Goal: Information Seeking & Learning: Learn about a topic

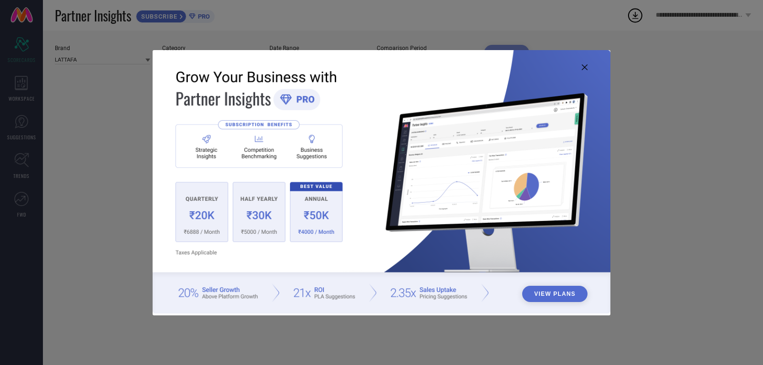
type input "All"
click at [580, 67] on img at bounding box center [382, 181] width 458 height 263
drag, startPoint x: 584, startPoint y: 68, endPoint x: 555, endPoint y: 66, distance: 29.2
click at [584, 69] on icon at bounding box center [585, 67] width 6 height 6
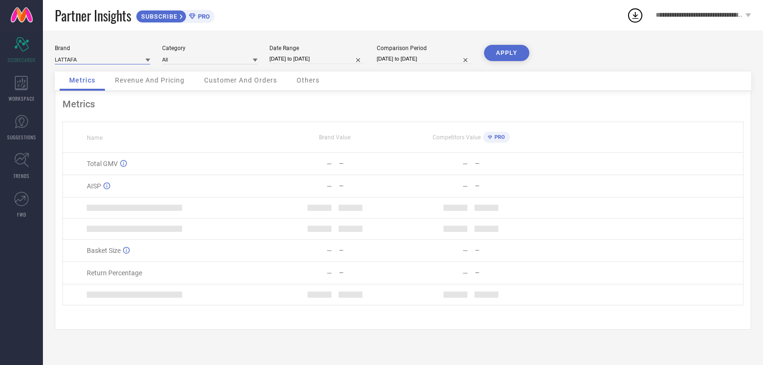
click at [109, 56] on input at bounding box center [102, 59] width 95 height 10
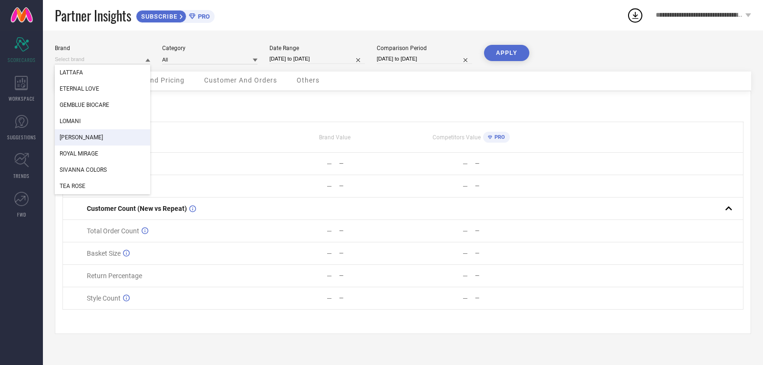
click at [576, 42] on div "Brand LATTAFA ETERNAL LOVE GEMBLUE BIOCARE LOMANI [PERSON_NAME] ROYAL MIRAGE SI…" at bounding box center [403, 198] width 720 height 334
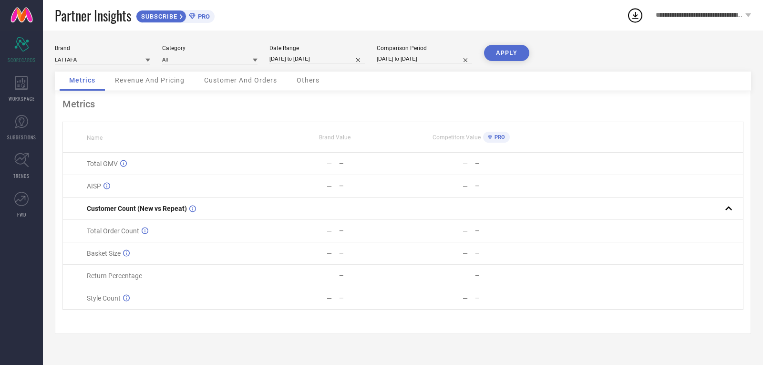
click at [514, 50] on button "APPLY" at bounding box center [506, 53] width 45 height 16
click at [19, 80] on icon at bounding box center [21, 83] width 13 height 14
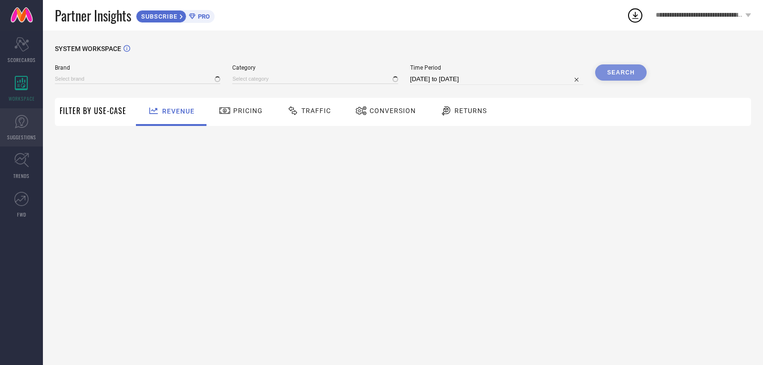
type input "ETERNAL LOVE"
type input "All"
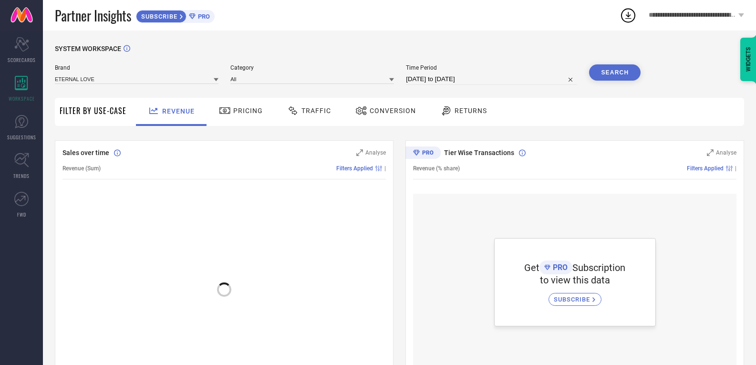
click at [139, 72] on div "Brand ETERNAL LOVE" at bounding box center [137, 74] width 164 height 21
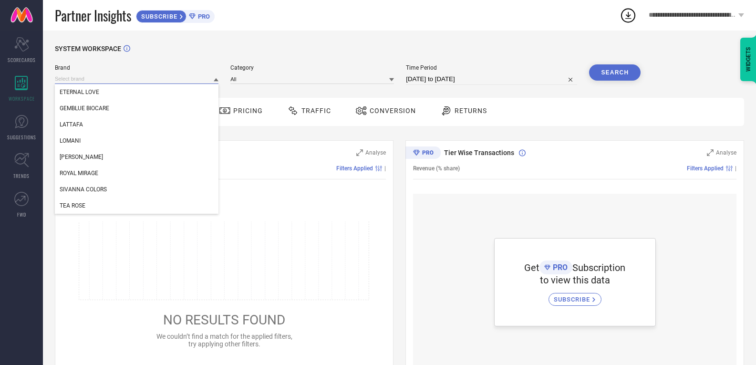
click at [141, 80] on input at bounding box center [137, 79] width 164 height 10
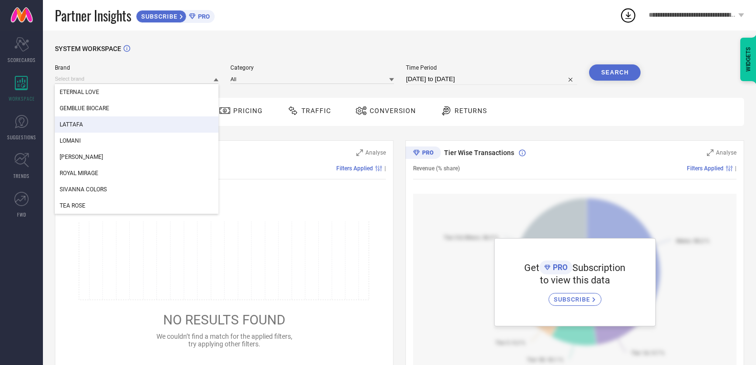
click at [126, 122] on div "LATTAFA" at bounding box center [137, 124] width 164 height 16
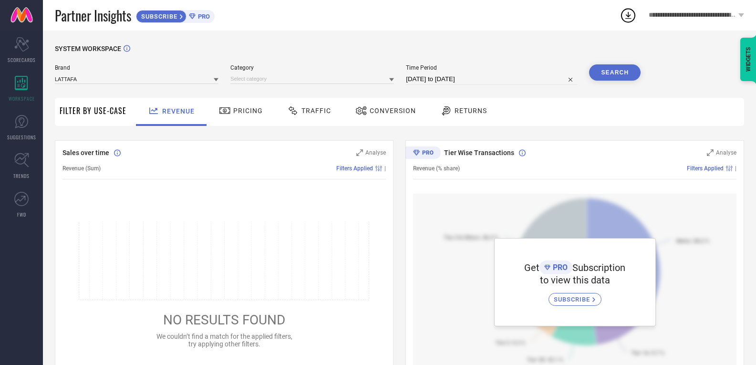
click at [612, 76] on button "Search" at bounding box center [615, 72] width 52 height 16
click at [453, 77] on input "[DATE] to [DATE]" at bounding box center [491, 78] width 171 height 11
select select "6"
select select "2025"
select select "7"
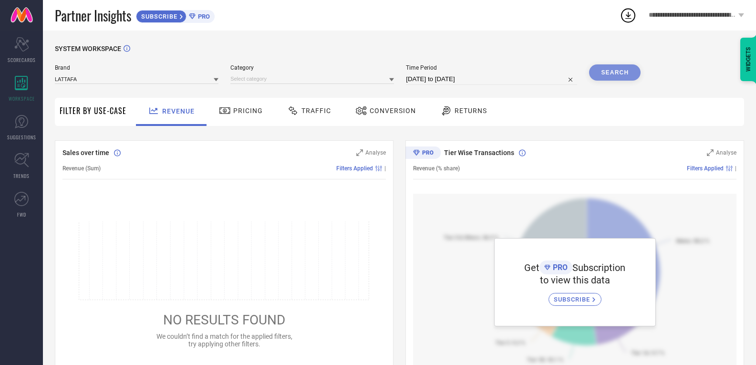
select select "2025"
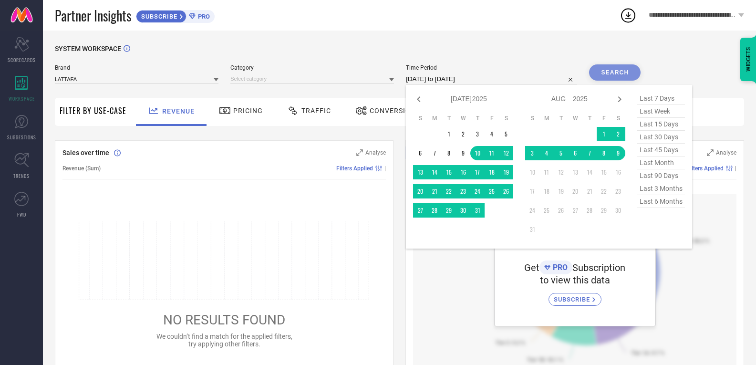
click at [302, 86] on div "Brand LATTAFA Category Time Period [DATE] to [DATE] Jan Feb Mar Apr May Jun [DA…" at bounding box center [348, 78] width 586 height 29
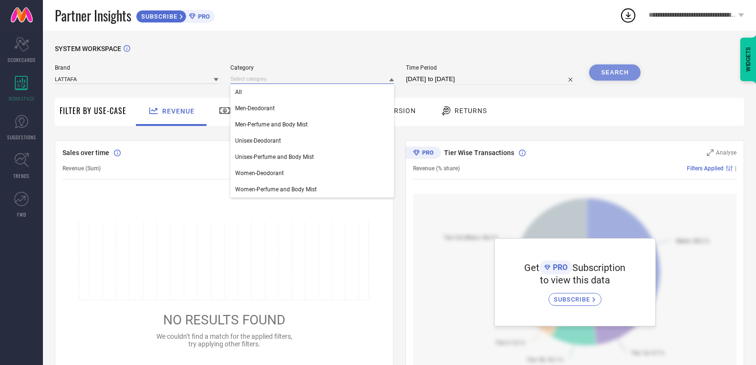
click at [301, 80] on input at bounding box center [312, 79] width 164 height 10
click at [297, 90] on div "All" at bounding box center [312, 92] width 164 height 16
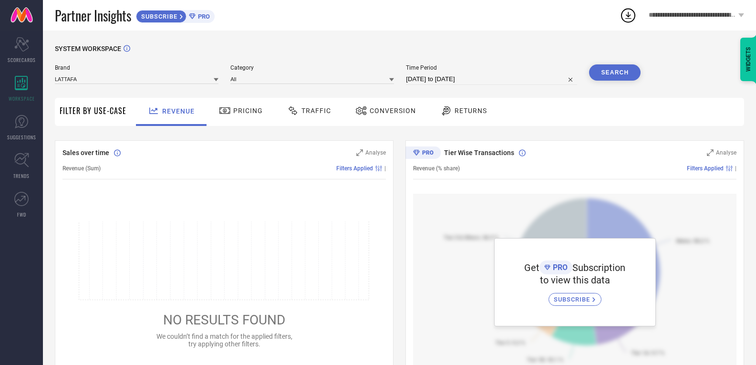
click at [612, 83] on div "Search" at bounding box center [615, 74] width 52 height 21
click at [612, 80] on button "Search" at bounding box center [615, 72] width 52 height 16
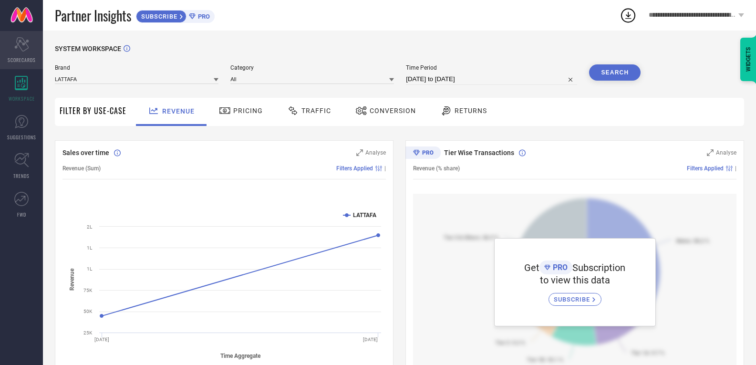
click at [23, 59] on span "SCORECARDS" at bounding box center [22, 59] width 28 height 7
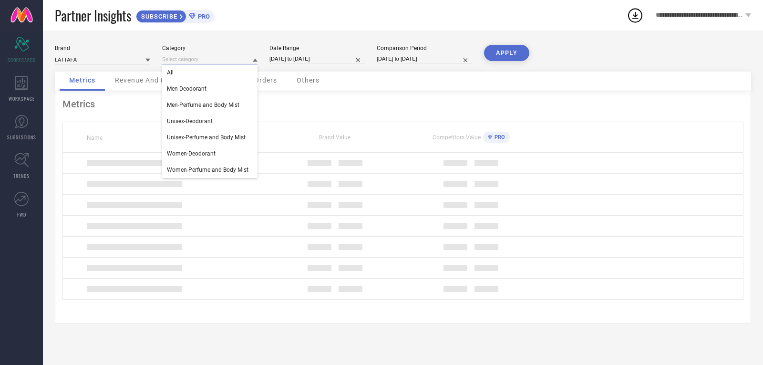
click at [200, 57] on input at bounding box center [209, 59] width 95 height 10
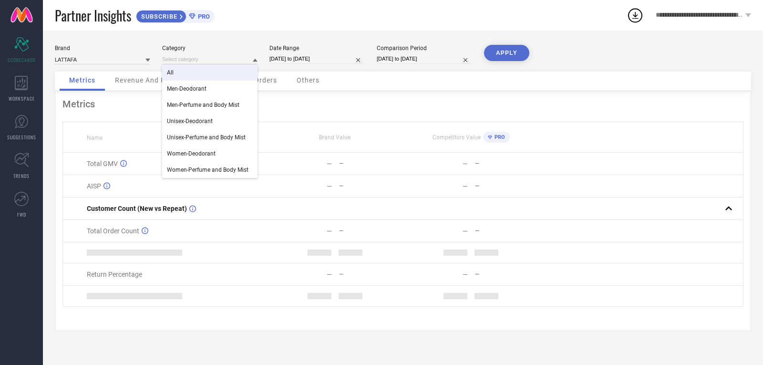
click at [200, 72] on div "All" at bounding box center [209, 72] width 95 height 16
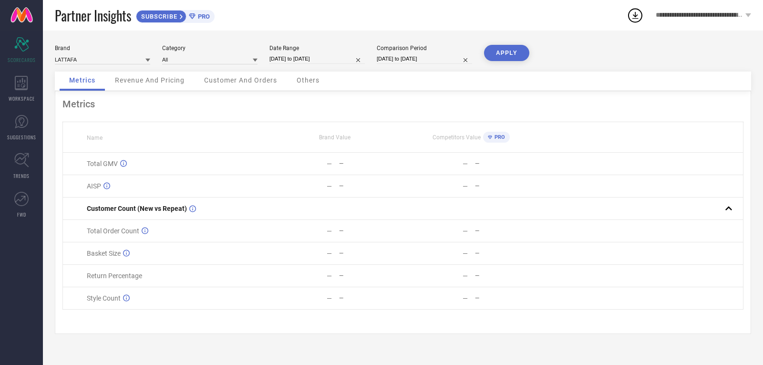
click at [510, 52] on button "APPLY" at bounding box center [506, 53] width 45 height 16
select select "6"
select select "2025"
select select "7"
select select "2025"
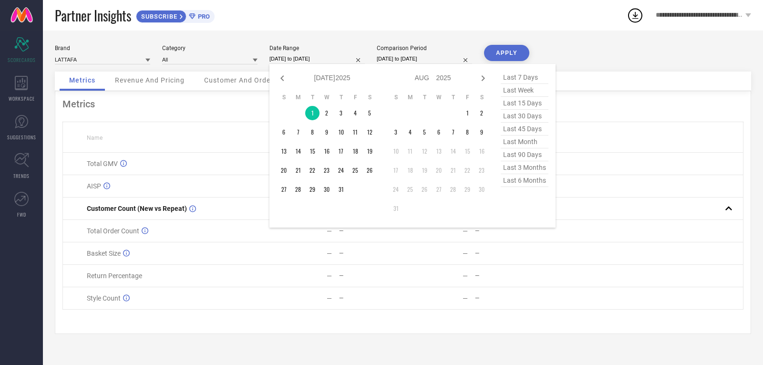
click at [321, 62] on input "[DATE] to [DATE]" at bounding box center [317, 59] width 95 height 10
click at [403, 59] on input "[DATE] to [DATE]" at bounding box center [424, 59] width 95 height 10
select select "7"
select select "2025"
select select "8"
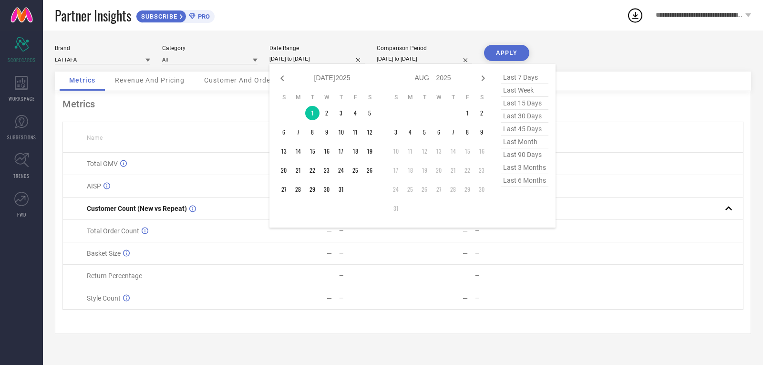
select select "2025"
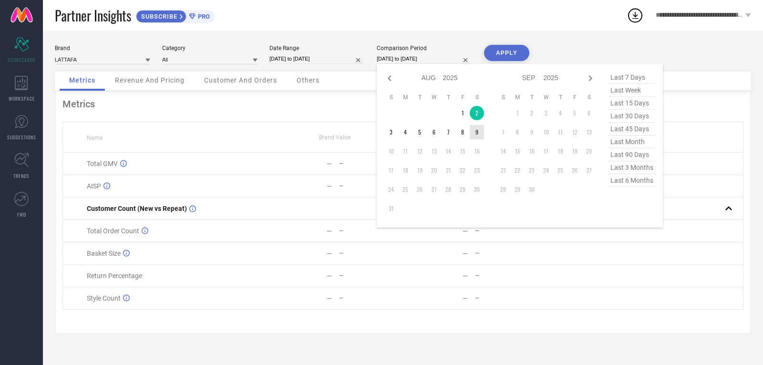
type input "After [DATE]"
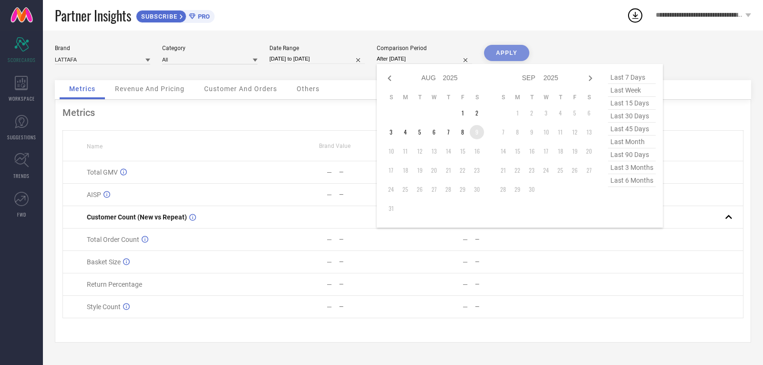
click at [475, 133] on td "9" at bounding box center [477, 132] width 14 height 14
click at [312, 60] on input "[DATE] to [DATE]" at bounding box center [317, 59] width 95 height 10
select select "6"
select select "2025"
select select "7"
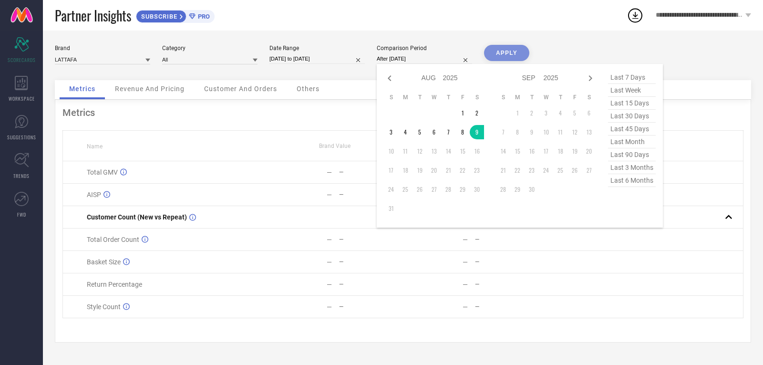
select select "2025"
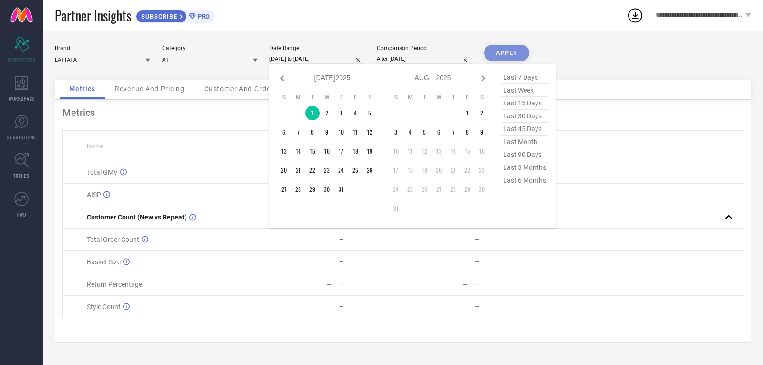
click at [517, 54] on div "APPLY" at bounding box center [506, 62] width 45 height 35
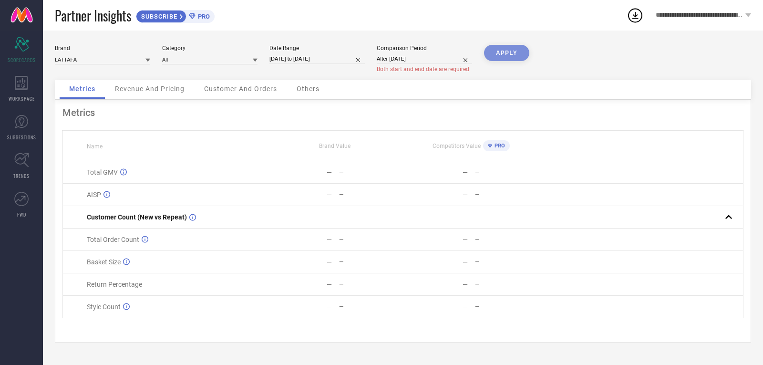
click at [512, 54] on div "APPLY" at bounding box center [506, 62] width 45 height 35
click at [427, 57] on input "After [DATE]" at bounding box center [424, 59] width 95 height 10
select select "7"
select select "2025"
select select "8"
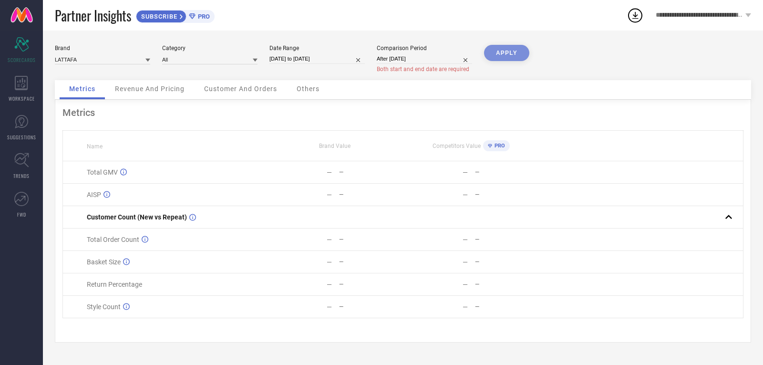
select select "2025"
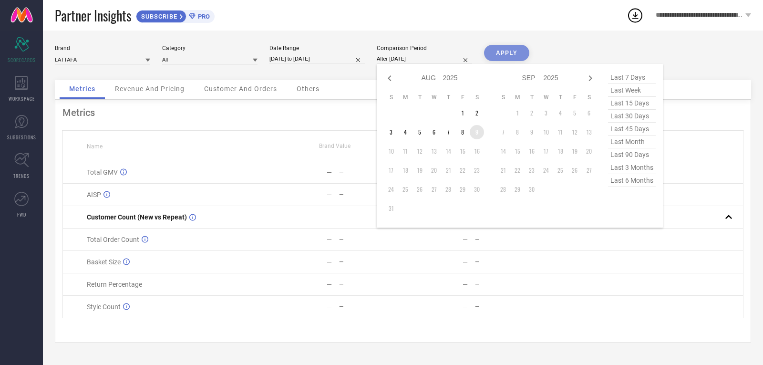
type input "[DATE] to [DATE]"
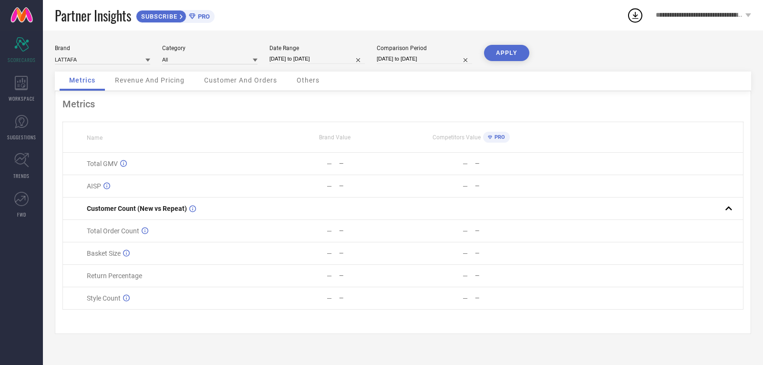
click at [437, 58] on input "[DATE] to [DATE]" at bounding box center [424, 59] width 95 height 10
select select "7"
select select "2025"
select select "8"
select select "2025"
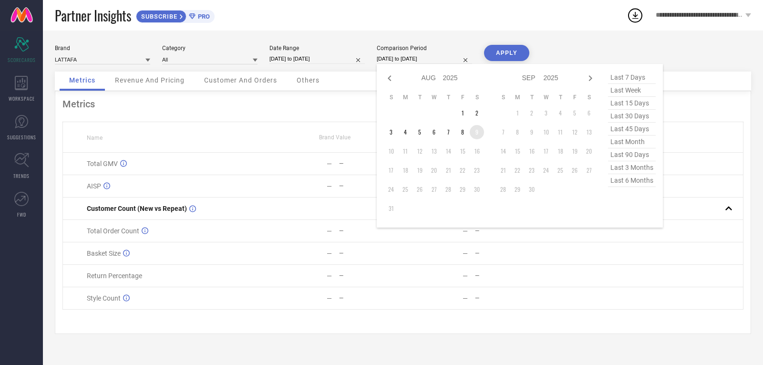
type input "After [DATE]"
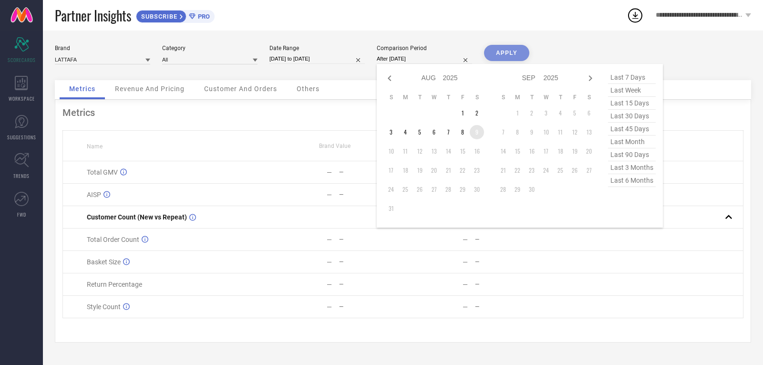
click at [476, 133] on td "9" at bounding box center [477, 132] width 14 height 14
select select "6"
select select "2025"
select select "7"
select select "2025"
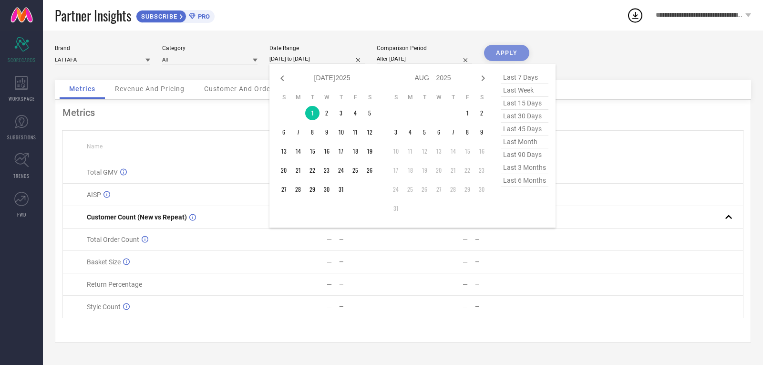
click at [332, 59] on input "[DATE] to [DATE]" at bounding box center [317, 59] width 95 height 10
type input "After [DATE]"
click at [313, 113] on td "1" at bounding box center [312, 113] width 14 height 14
click at [513, 56] on div "APPLY" at bounding box center [506, 62] width 45 height 35
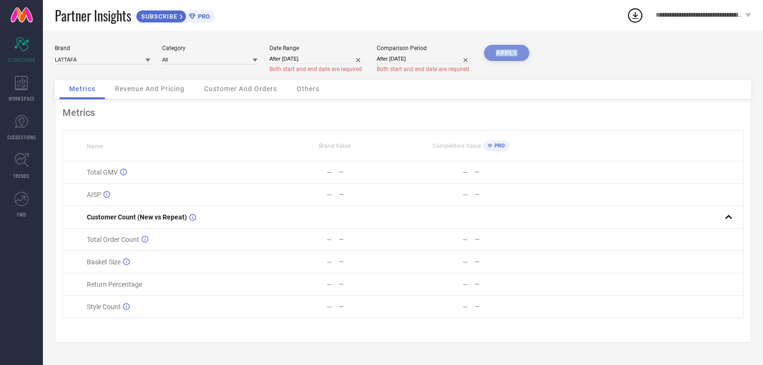
click at [514, 56] on div "APPLY" at bounding box center [506, 62] width 45 height 35
click at [329, 52] on div "Date Range After [DATE] Both start and end date are required" at bounding box center [317, 59] width 95 height 28
click at [330, 58] on input "After [DATE]" at bounding box center [317, 59] width 95 height 10
select select "6"
select select "2025"
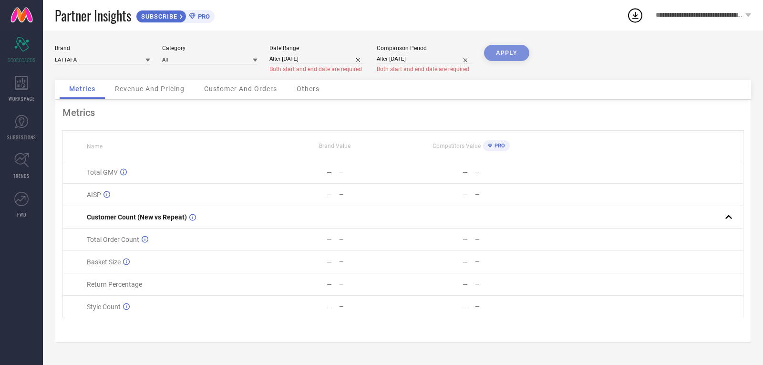
select select "7"
select select "2025"
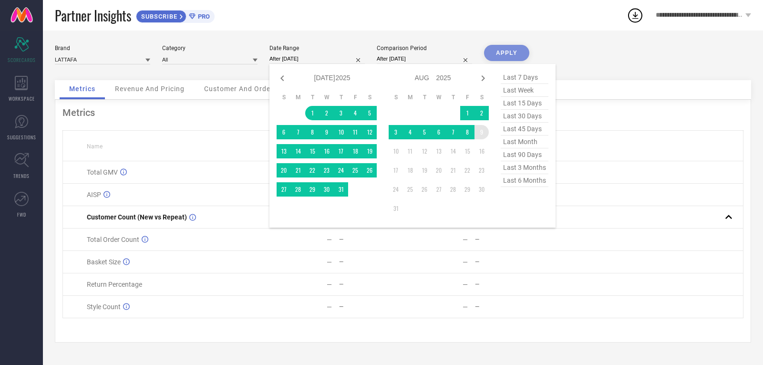
type input "[DATE] to [DATE]"
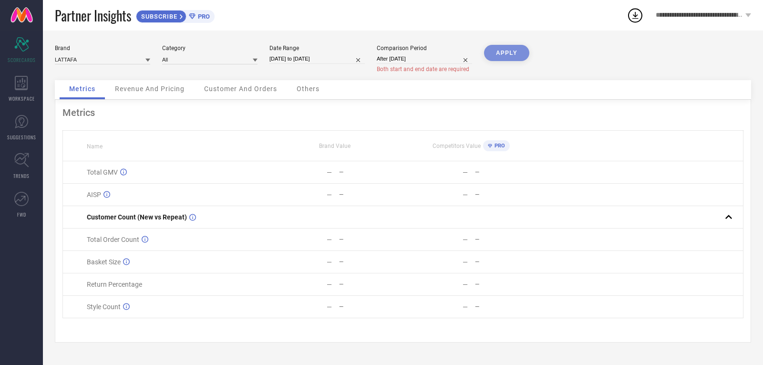
click at [519, 52] on div "APPLY" at bounding box center [506, 62] width 45 height 35
select select "7"
select select "2025"
select select "8"
select select "2025"
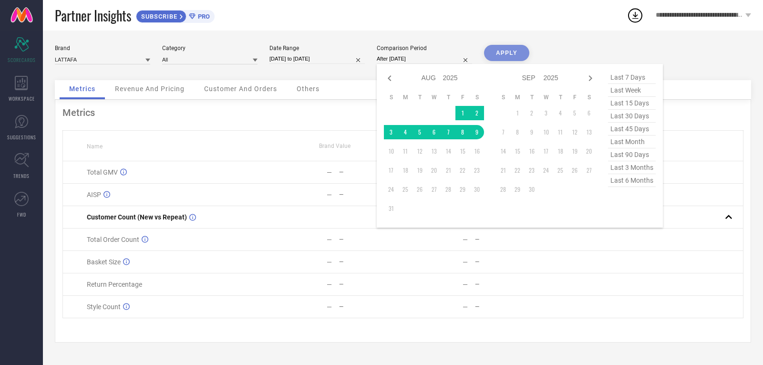
click at [435, 54] on input "After [DATE]" at bounding box center [424, 59] width 95 height 10
type input "[DATE] to [DATE]"
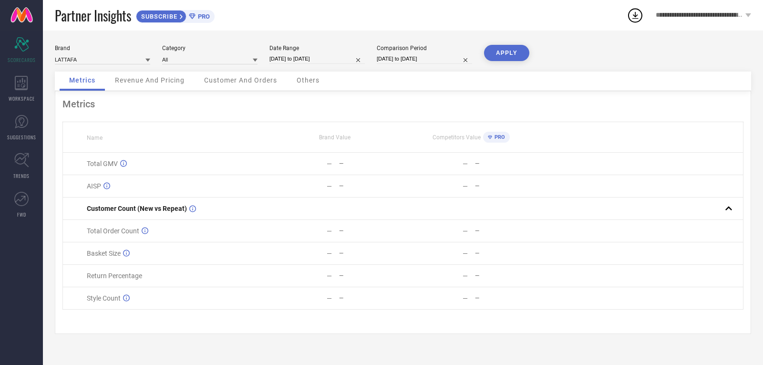
click at [506, 55] on button "APPLY" at bounding box center [506, 53] width 45 height 16
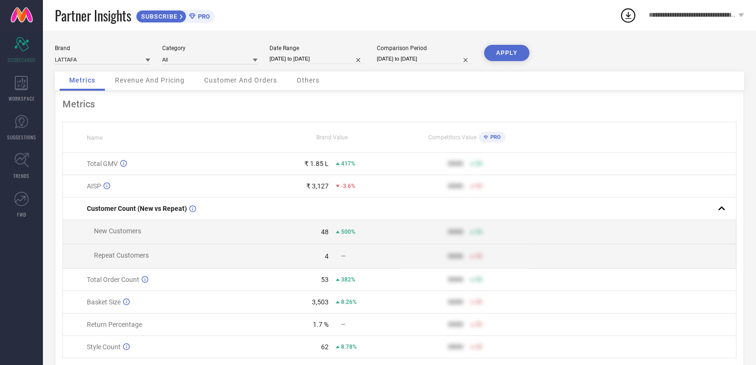
click at [167, 83] on span "Revenue And Pricing" at bounding box center [150, 80] width 70 height 8
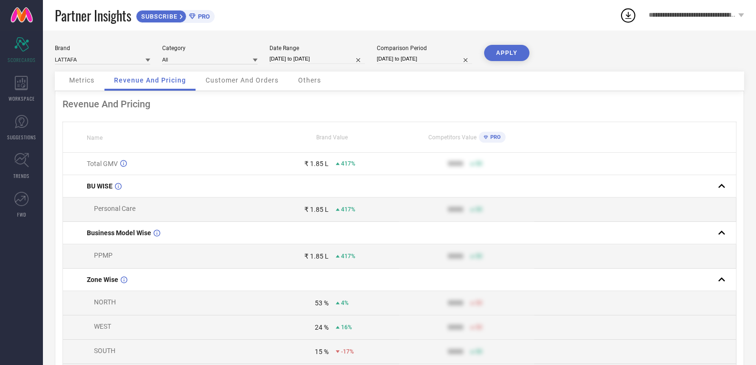
click at [225, 84] on div "Customer And Orders" at bounding box center [242, 81] width 92 height 19
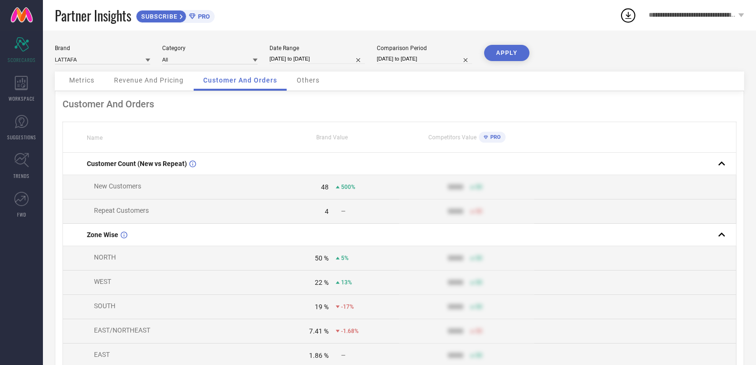
click at [306, 84] on span "Others" at bounding box center [308, 80] width 23 height 8
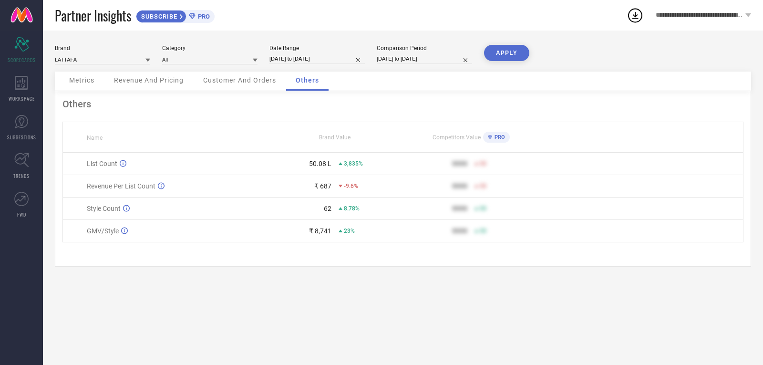
click at [87, 78] on span "Metrics" at bounding box center [81, 80] width 25 height 8
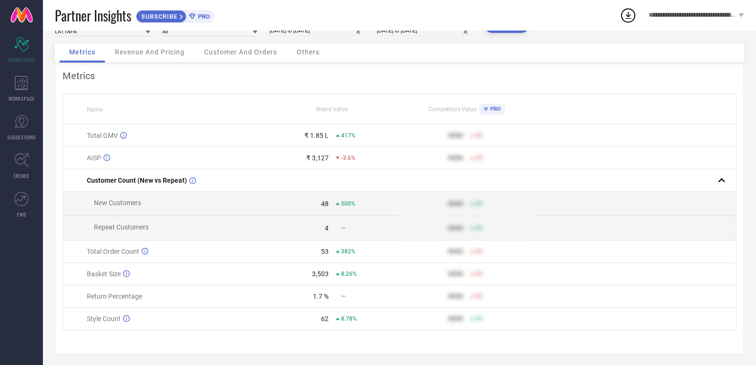
scroll to position [37, 0]
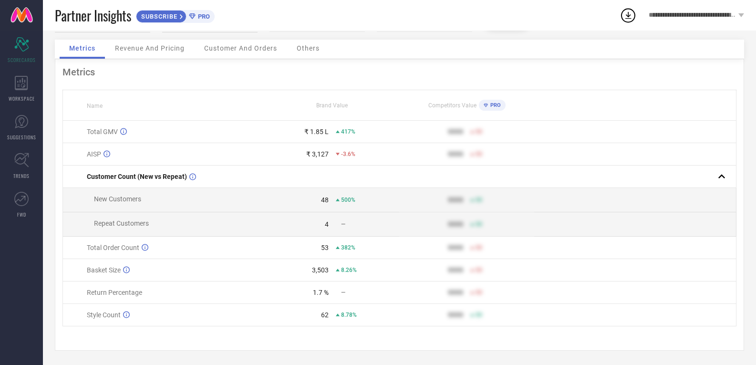
click at [633, 25] on div "**********" at bounding box center [688, 15] width 136 height 31
click at [633, 19] on icon at bounding box center [628, 15] width 17 height 17
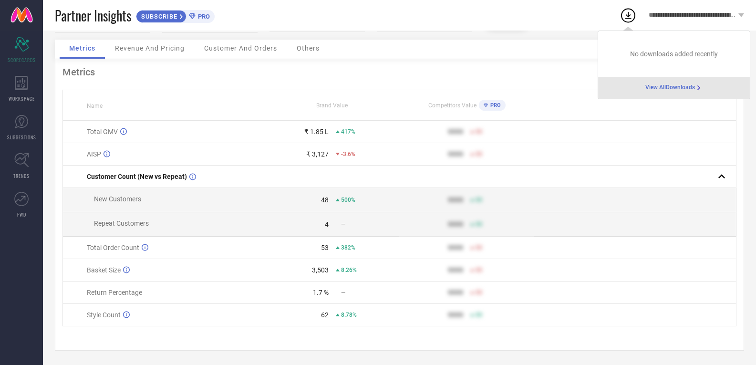
click at [544, 247] on td at bounding box center [635, 248] width 202 height 22
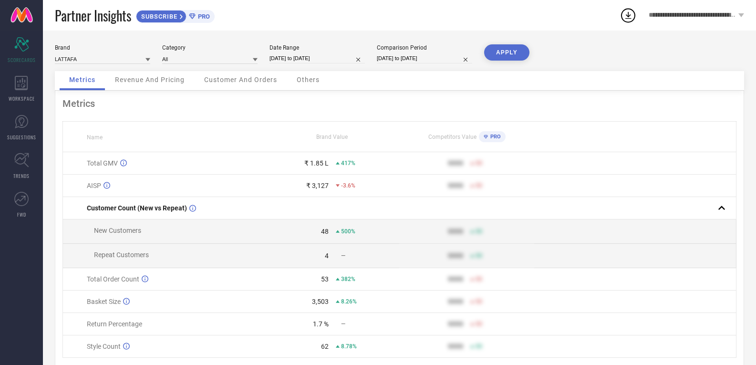
scroll to position [0, 0]
click at [628, 14] on icon at bounding box center [628, 15] width 6 height 7
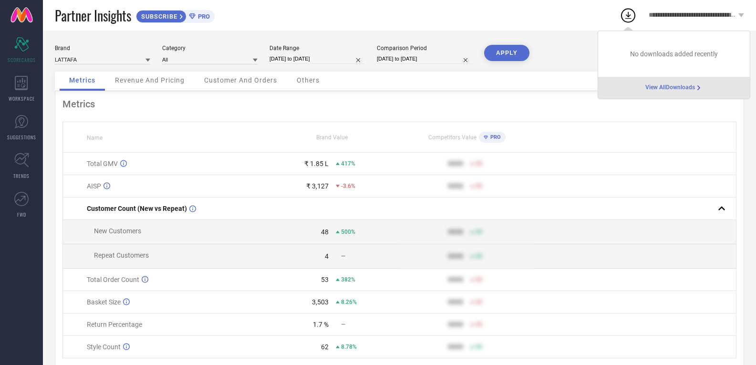
click at [580, 110] on div "Metrics Name Brand Value Competitors Value PRO Total GMV ₹ 1.85 L 417% 9999 50 …" at bounding box center [399, 236] width 689 height 291
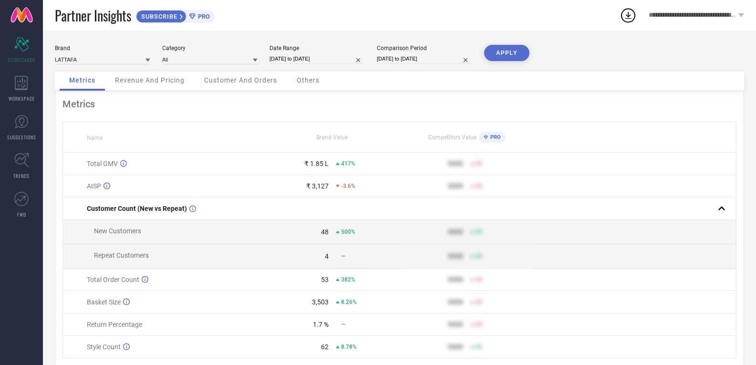
click at [630, 18] on icon at bounding box center [628, 15] width 6 height 7
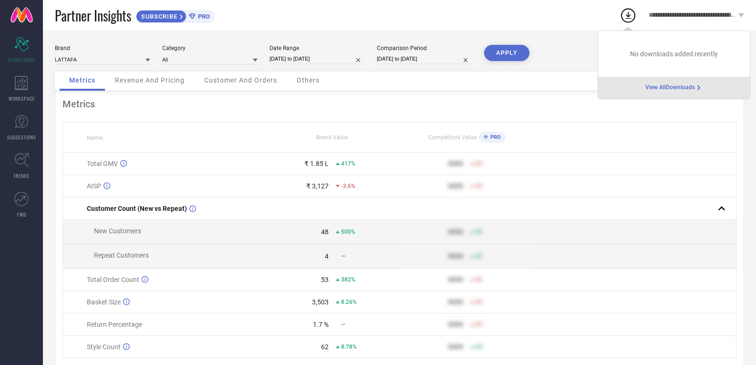
click at [660, 88] on span "View All Downloads" at bounding box center [670, 88] width 50 height 8
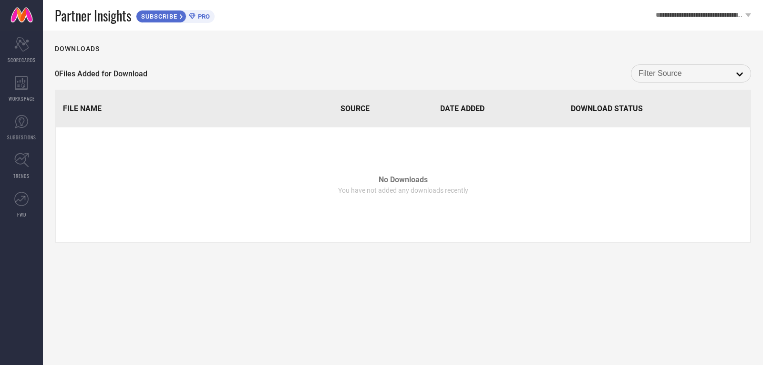
click at [661, 76] on input at bounding box center [691, 73] width 105 height 12
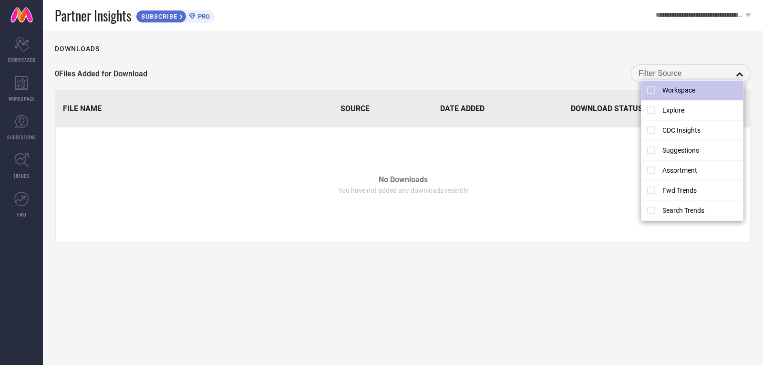
click at [663, 90] on li "Workspace" at bounding box center [693, 91] width 102 height 20
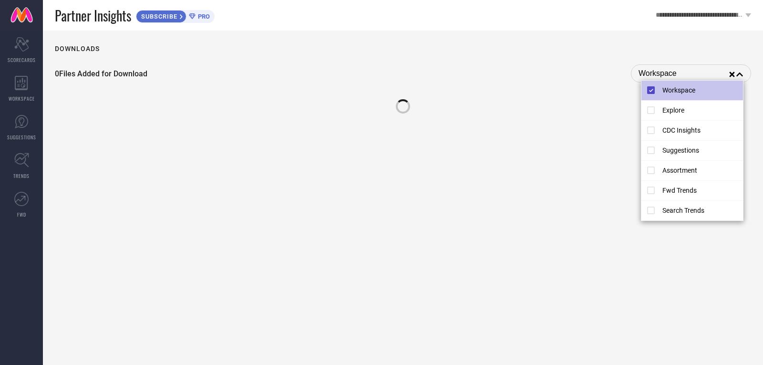
type input "Workspace"
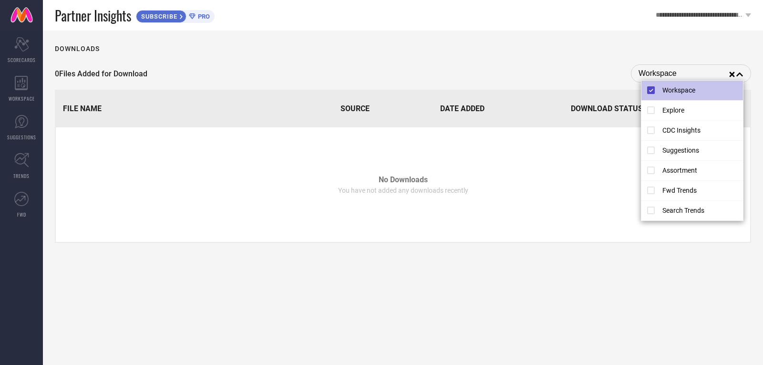
click at [662, 88] on li "Workspace" at bounding box center [693, 91] width 102 height 20
click at [187, 59] on div "Downloads 0 Files Added for Download reset close File Name Source Date Added Do…" at bounding box center [403, 198] width 720 height 334
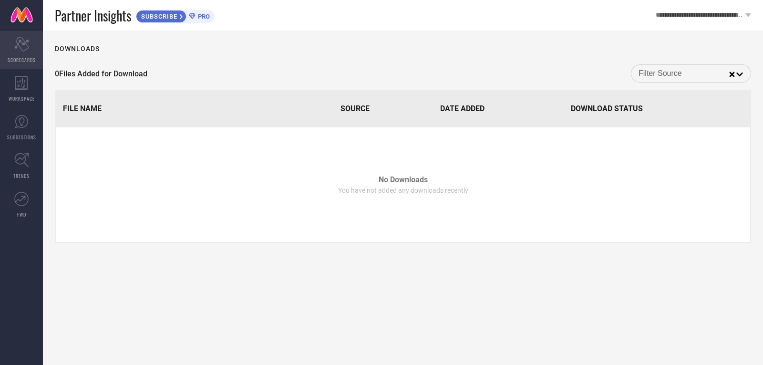
click at [22, 65] on div "Scorecard SCORECARDS" at bounding box center [21, 50] width 43 height 38
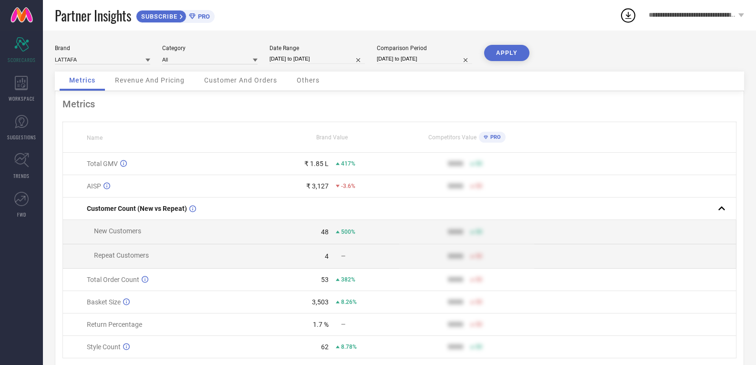
click at [507, 60] on button "APPLY" at bounding box center [506, 53] width 45 height 16
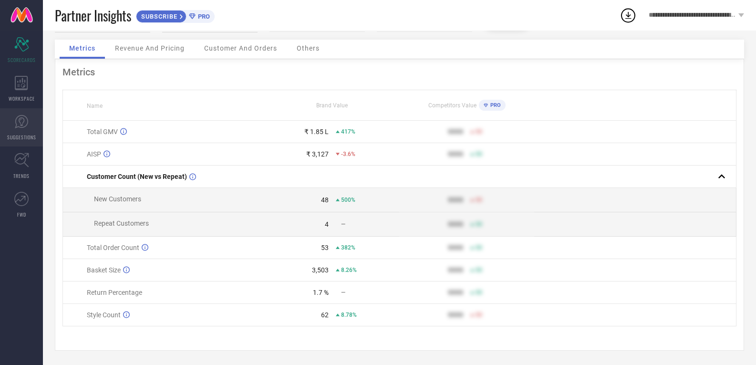
click at [23, 122] on icon at bounding box center [22, 121] width 6 height 9
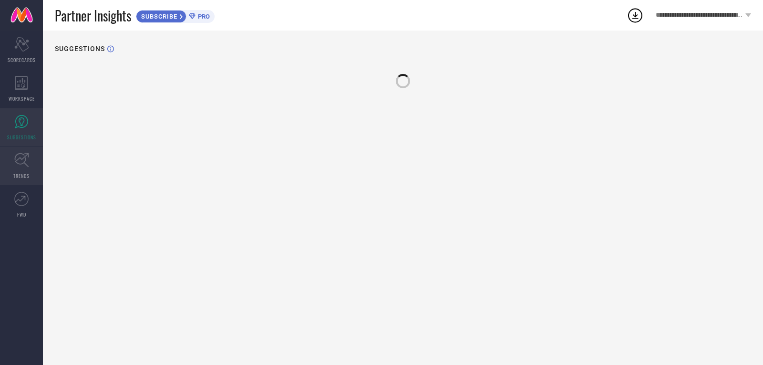
click at [13, 157] on link "TRENDS" at bounding box center [21, 166] width 43 height 38
click at [28, 210] on link "FWD" at bounding box center [21, 205] width 43 height 38
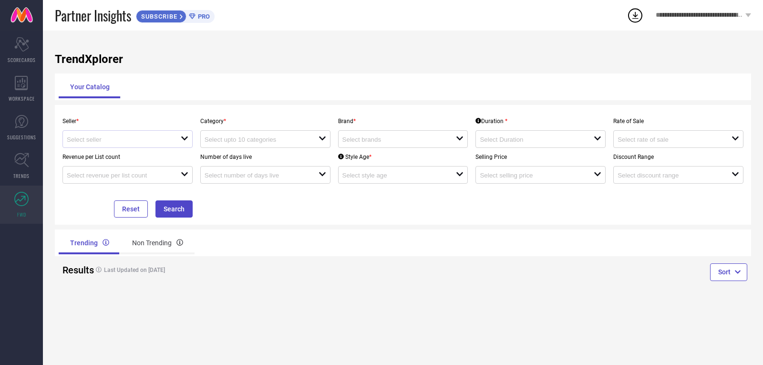
click at [87, 134] on div "open" at bounding box center [127, 139] width 130 height 18
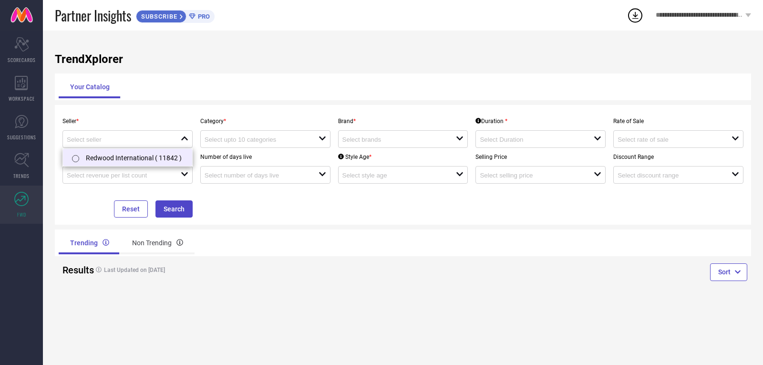
click at [93, 156] on li "Redwood International ( 11842 )" at bounding box center [127, 157] width 129 height 17
type input "Redwood International ( 11842 )"
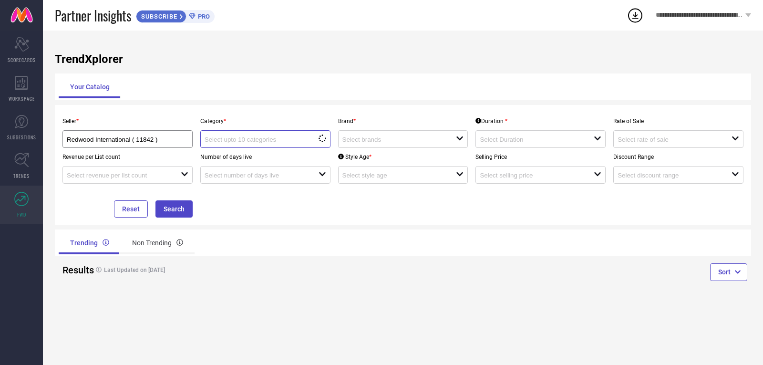
click at [225, 143] on input at bounding box center [256, 139] width 103 height 7
click at [322, 278] on div "Last Updated on [DATE]" at bounding box center [229, 270] width 284 height 22
click at [276, 139] on input at bounding box center [256, 139] width 103 height 7
click at [278, 141] on input at bounding box center [256, 139] width 103 height 7
click at [301, 140] on input at bounding box center [256, 139] width 103 height 7
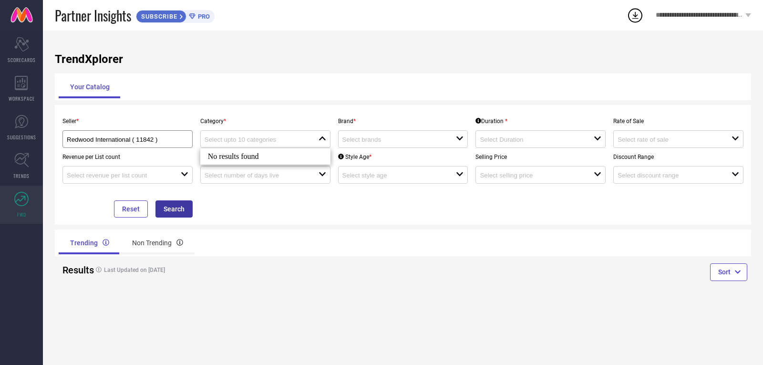
click at [184, 206] on button "Search" at bounding box center [174, 208] width 37 height 17
click at [183, 206] on button "Search" at bounding box center [174, 208] width 37 height 17
click at [163, 142] on input "Redwood International ( 11842 )" at bounding box center [121, 139] width 109 height 7
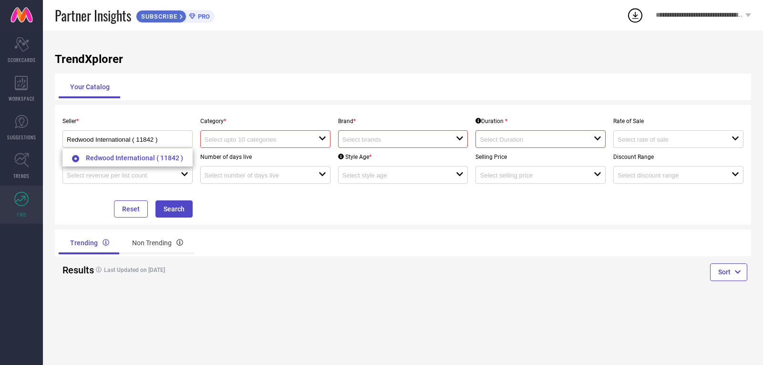
click at [165, 147] on div "Redwood International ( 11842 )" at bounding box center [127, 139] width 130 height 18
click at [328, 137] on div "open" at bounding box center [265, 139] width 130 height 18
click at [370, 142] on input at bounding box center [393, 139] width 103 height 7
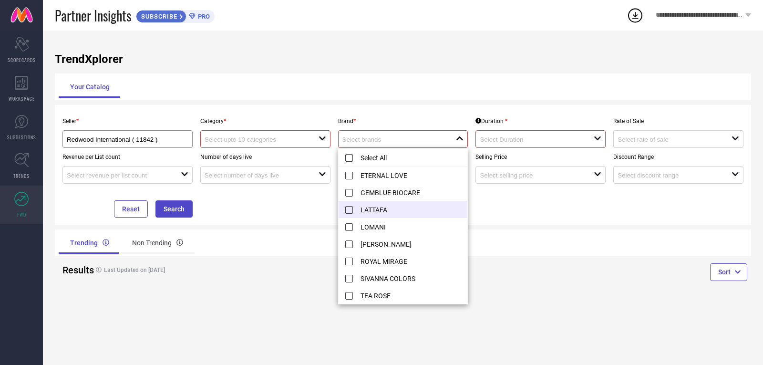
click at [380, 211] on li "LATTAFA" at bounding box center [403, 209] width 129 height 17
type input "LATTAFA"
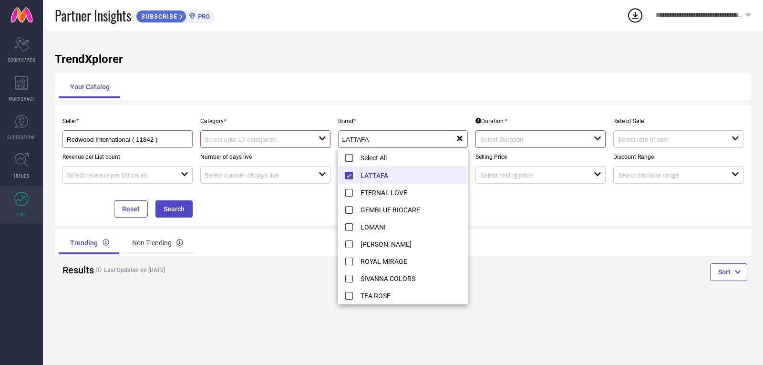
click at [553, 224] on div "Seller * Redwood International ( 11842 ) Category * open Brand * LATTAFA reset …" at bounding box center [403, 165] width 696 height 120
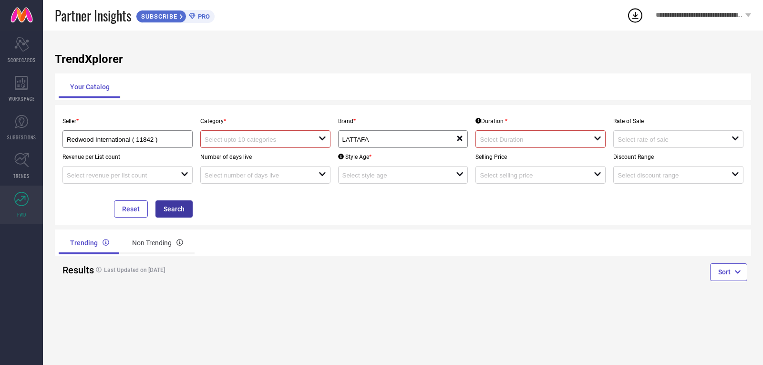
click at [190, 211] on button "Search" at bounding box center [174, 208] width 37 height 17
click at [241, 144] on div at bounding box center [262, 139] width 114 height 9
click at [245, 155] on div "No results found" at bounding box center [265, 156] width 130 height 16
drag, startPoint x: 325, startPoint y: 139, endPoint x: 277, endPoint y: 138, distance: 48.2
click at [323, 140] on icon "close" at bounding box center [323, 139] width 8 height 8
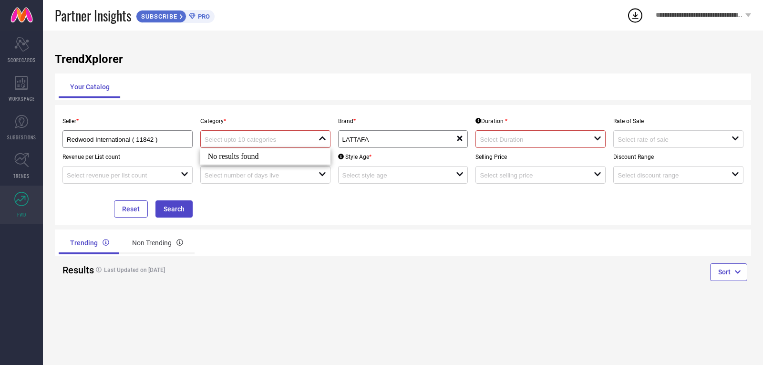
click at [267, 137] on input at bounding box center [256, 139] width 103 height 7
type input "Perfume"
click at [265, 194] on div "Seller * Redwood International ( 11842 ) Category * Perfume close reset Brand *…" at bounding box center [403, 164] width 689 height 105
click at [500, 141] on input at bounding box center [531, 139] width 103 height 7
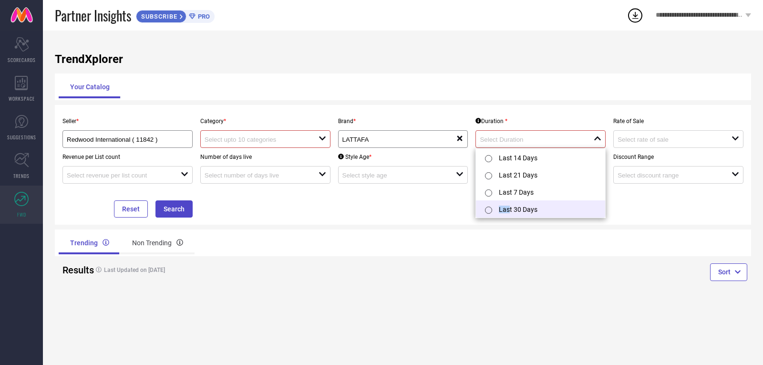
click at [508, 206] on li "Last 30 Days" at bounding box center [540, 208] width 129 height 17
type input "Last 30 Days"
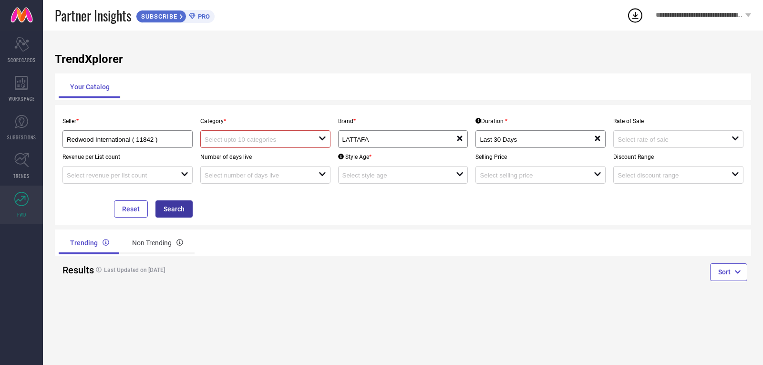
click at [186, 209] on button "Search" at bounding box center [174, 208] width 37 height 17
click at [248, 147] on div "open" at bounding box center [265, 139] width 130 height 18
click at [251, 160] on div "No results found" at bounding box center [265, 156] width 130 height 16
click at [276, 179] on input at bounding box center [256, 175] width 103 height 7
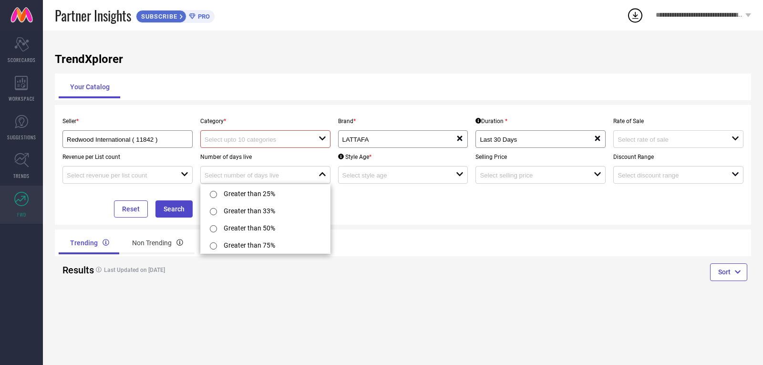
click at [468, 233] on div "Trending Non Trending" at bounding box center [403, 242] width 696 height 27
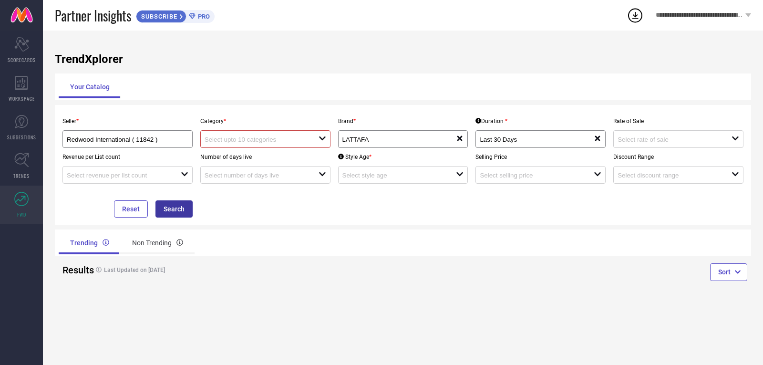
click at [181, 211] on button "Search" at bounding box center [174, 208] width 37 height 17
click at [157, 248] on div "Non Trending" at bounding box center [158, 242] width 74 height 23
click at [177, 205] on button "Search" at bounding box center [174, 208] width 37 height 17
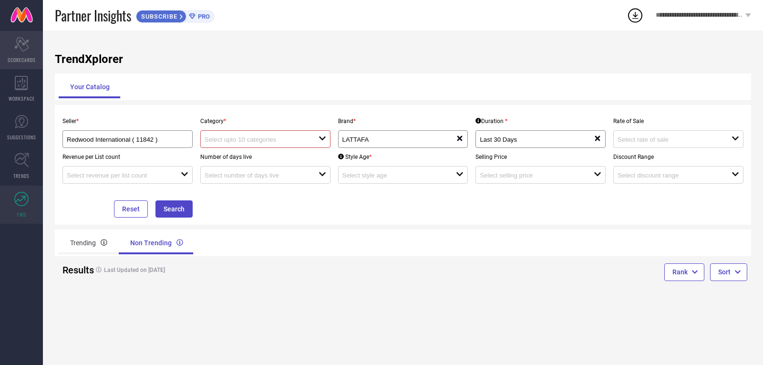
click at [16, 48] on icon at bounding box center [21, 44] width 14 height 14
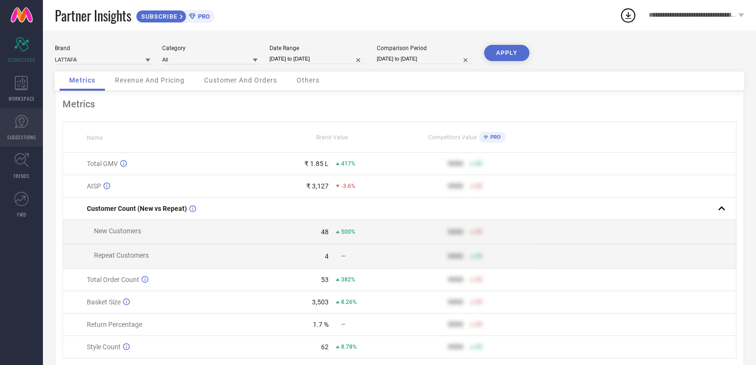
click at [32, 128] on link "SUGGESTIONS" at bounding box center [21, 127] width 43 height 38
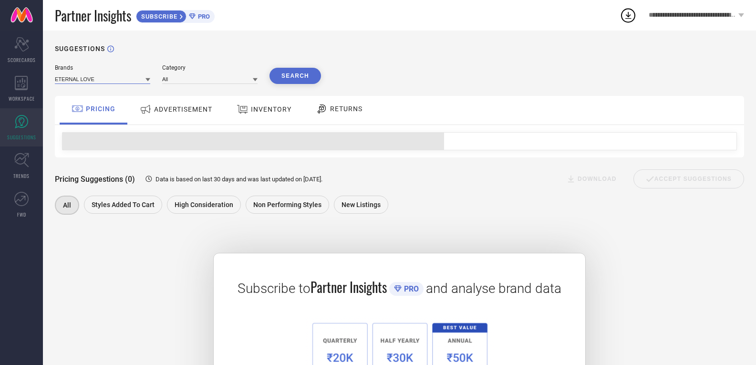
click at [132, 81] on input at bounding box center [102, 79] width 95 height 10
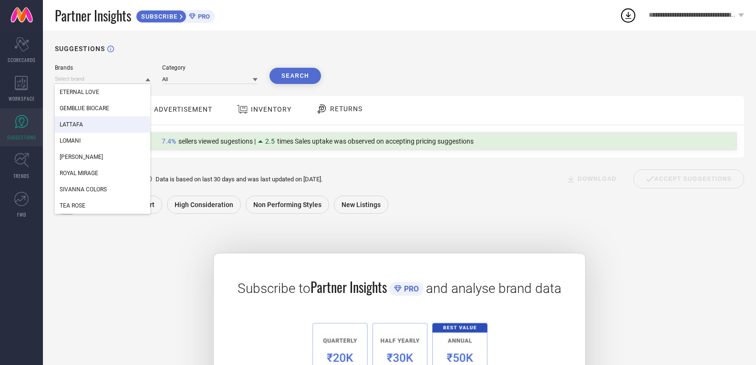
click at [92, 128] on div "LATTAFA" at bounding box center [102, 124] width 95 height 16
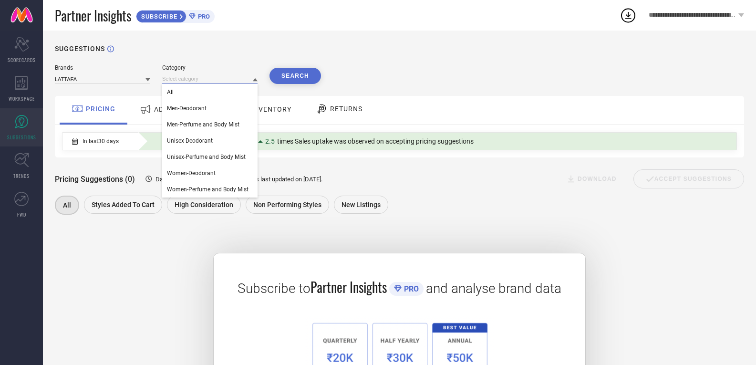
click at [235, 82] on input at bounding box center [209, 79] width 95 height 10
click at [221, 92] on div "All" at bounding box center [209, 92] width 95 height 16
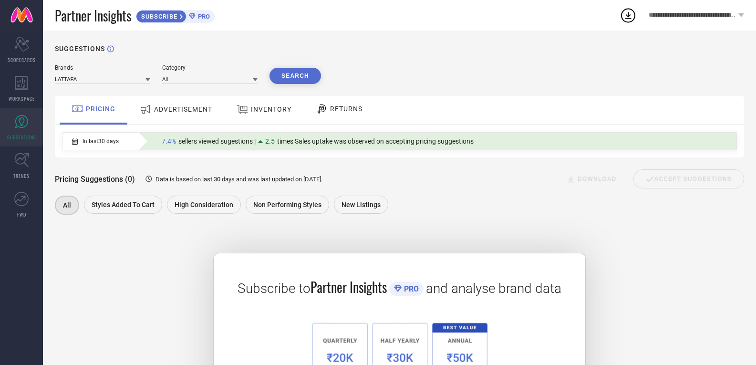
click at [290, 75] on button "Search" at bounding box center [296, 76] width 52 height 16
click at [259, 109] on span "INVENTORY" at bounding box center [271, 109] width 41 height 8
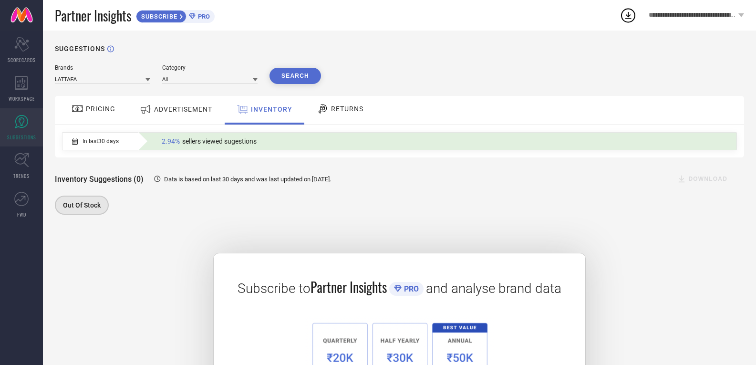
click at [285, 72] on button "Search" at bounding box center [296, 76] width 52 height 16
click at [712, 179] on div "DOWNLOAD" at bounding box center [704, 178] width 79 height 19
click at [68, 106] on div "PRICING" at bounding box center [94, 110] width 68 height 29
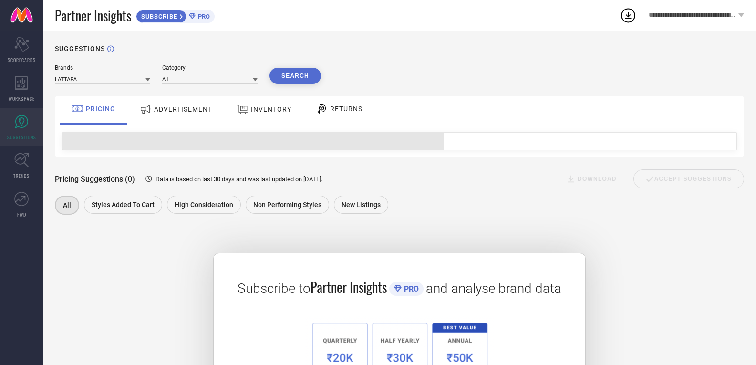
click at [191, 110] on span "ADVERTISEMENT" at bounding box center [183, 109] width 58 height 8
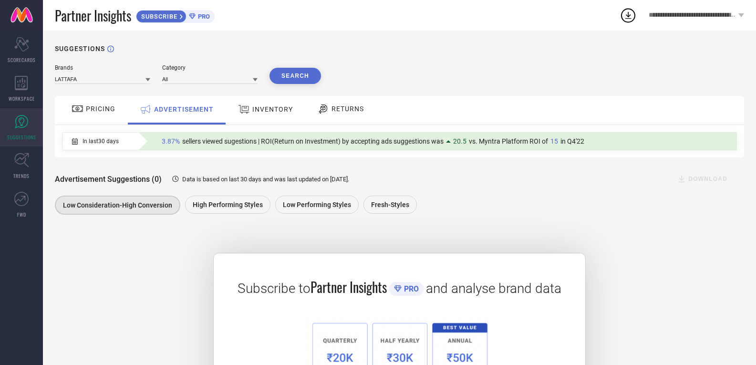
click at [172, 142] on span "3.87%" at bounding box center [171, 141] width 18 height 8
click at [112, 140] on span "In last 30 days" at bounding box center [101, 141] width 36 height 7
click at [94, 141] on span "In last 30 days" at bounding box center [101, 141] width 36 height 7
click at [187, 185] on div "Advertisement Suggestions (0) Data is based on last 30 days and was last update…" at bounding box center [399, 178] width 689 height 19
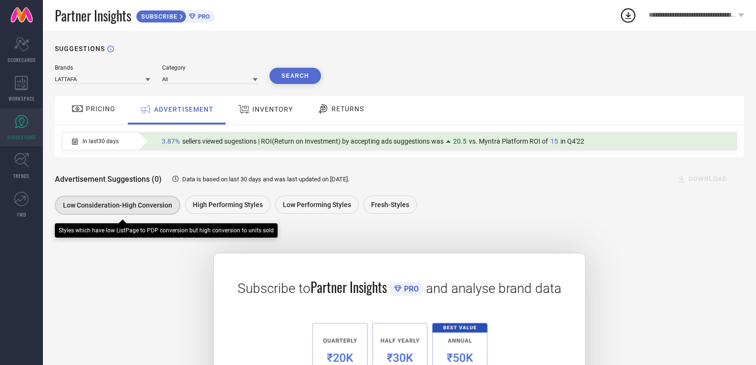
click at [124, 200] on div "Low Consideration-High Conversion" at bounding box center [117, 205] width 125 height 19
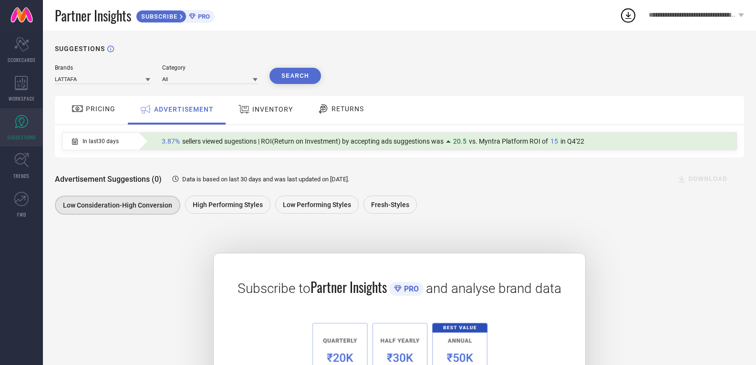
click at [696, 182] on div "DOWNLOAD" at bounding box center [704, 178] width 79 height 19
click at [88, 114] on div "PRICING" at bounding box center [93, 109] width 49 height 16
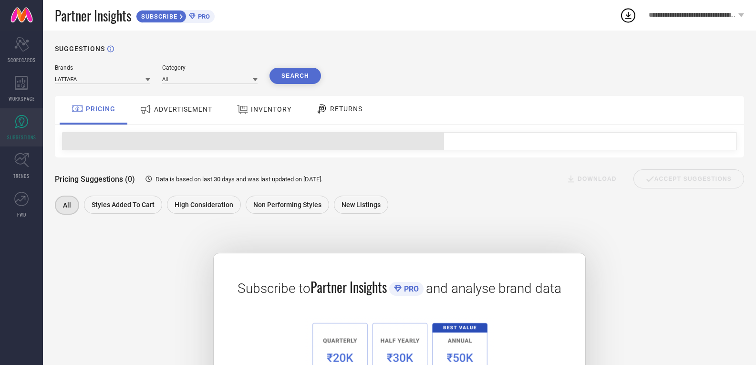
click at [302, 80] on button "Search" at bounding box center [296, 76] width 52 height 16
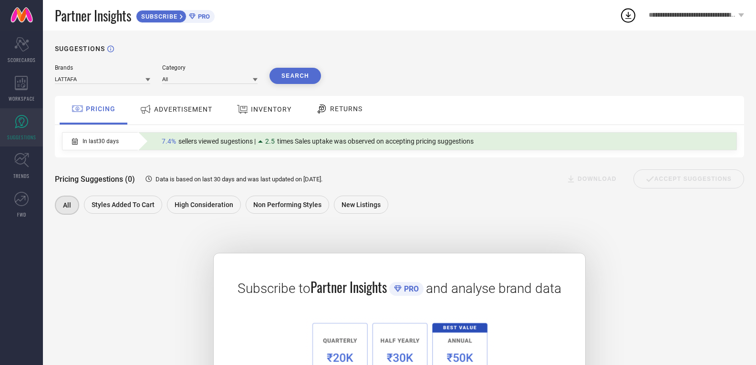
click at [263, 141] on div at bounding box center [260, 141] width 5 height 2
click at [261, 143] on div at bounding box center [260, 141] width 5 height 2
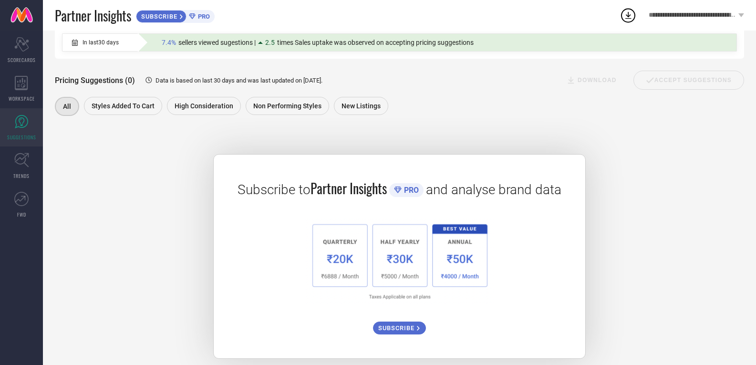
scroll to position [109, 0]
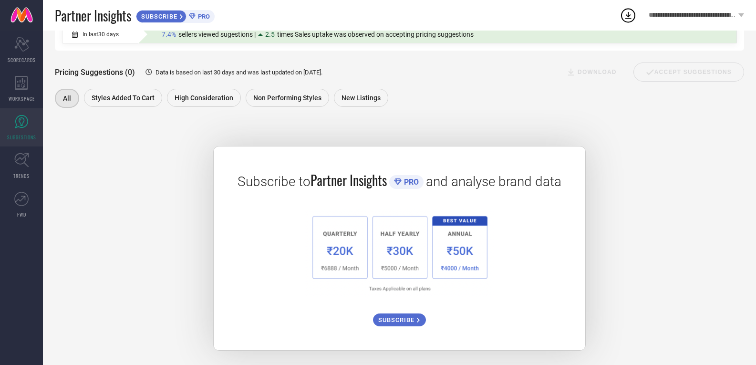
click at [407, 317] on span "SUBSCRIBE" at bounding box center [397, 319] width 39 height 7
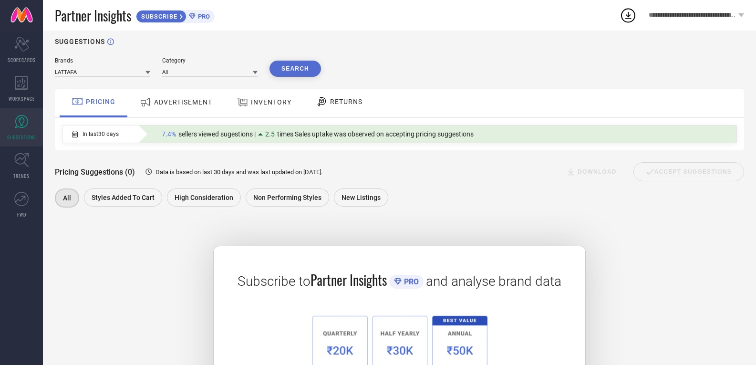
scroll to position [0, 0]
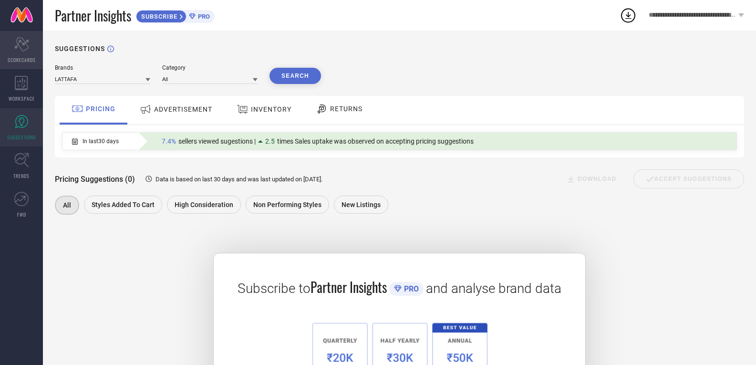
click at [24, 44] on icon at bounding box center [21, 44] width 14 height 14
